Goal: Find specific page/section: Find specific page/section

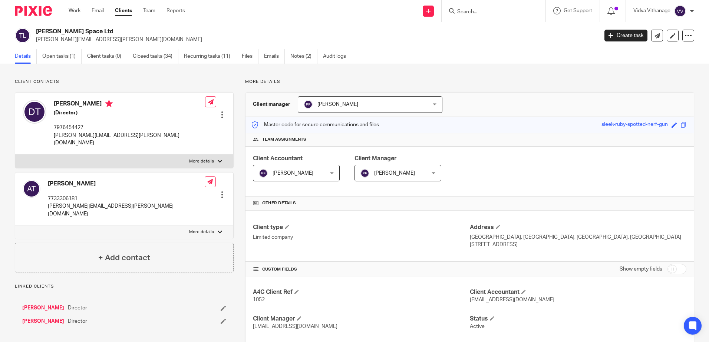
click at [494, 7] on form at bounding box center [495, 10] width 79 height 9
click at [494, 10] on input "Search" at bounding box center [489, 12] width 67 height 7
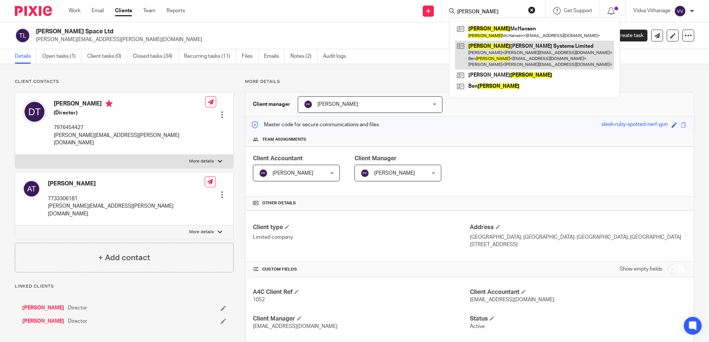
type input "[PERSON_NAME]"
click at [491, 60] on link at bounding box center [534, 55] width 159 height 29
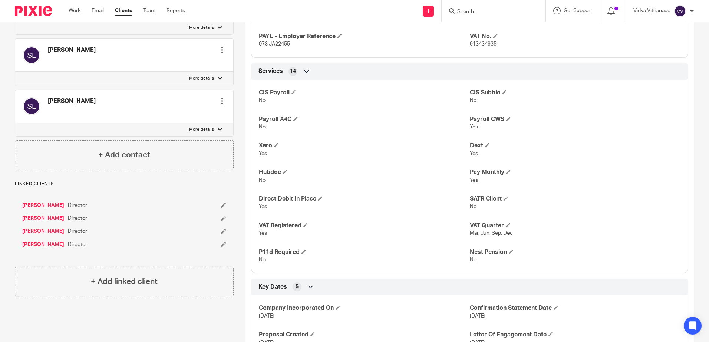
scroll to position [674, 0]
